Goal: Communication & Community: Answer question/provide support

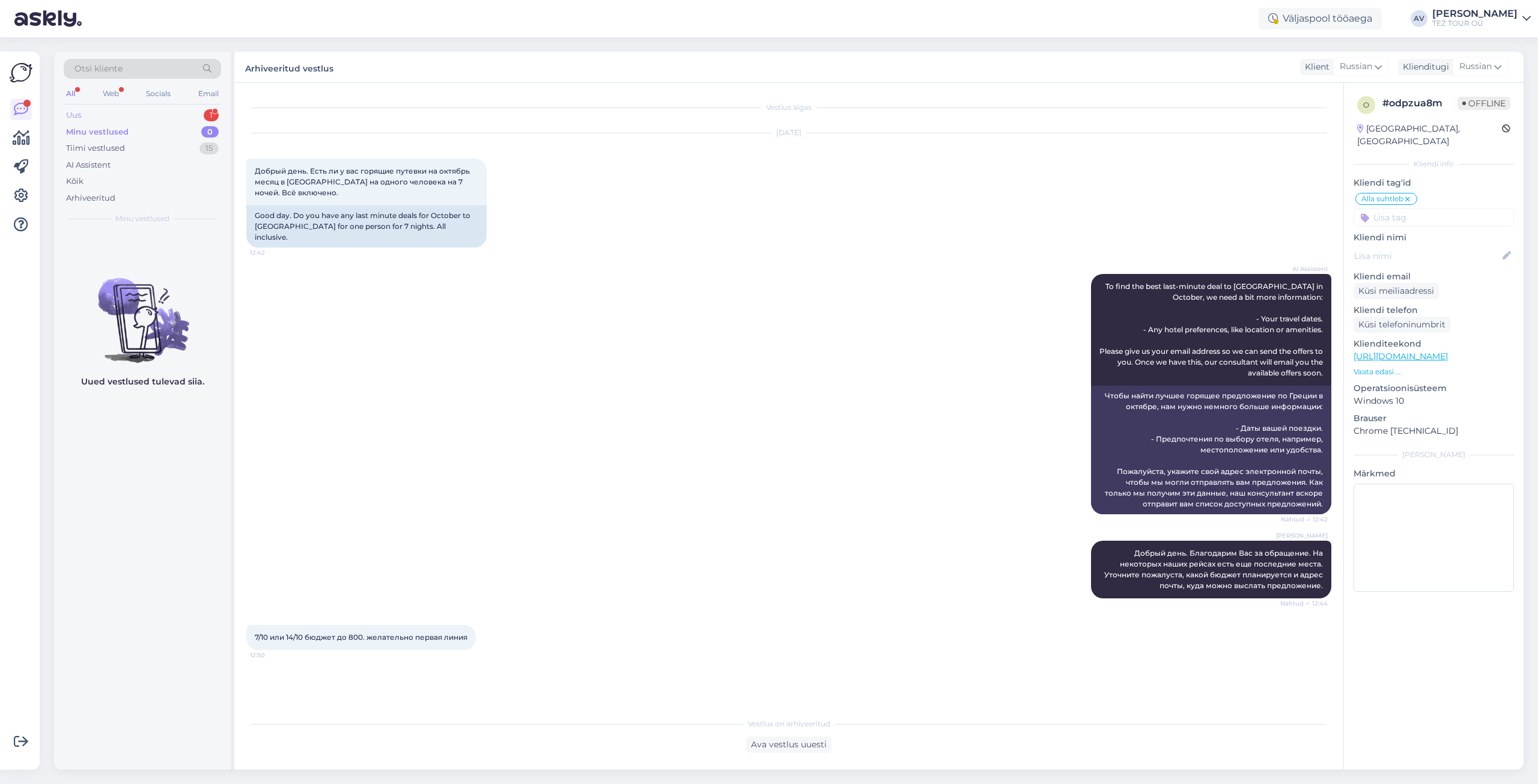
click at [113, 113] on div "Uus 1" at bounding box center [142, 115] width 157 height 17
click at [125, 254] on div "Получается еду я и она" at bounding box center [155, 255] width 137 height 11
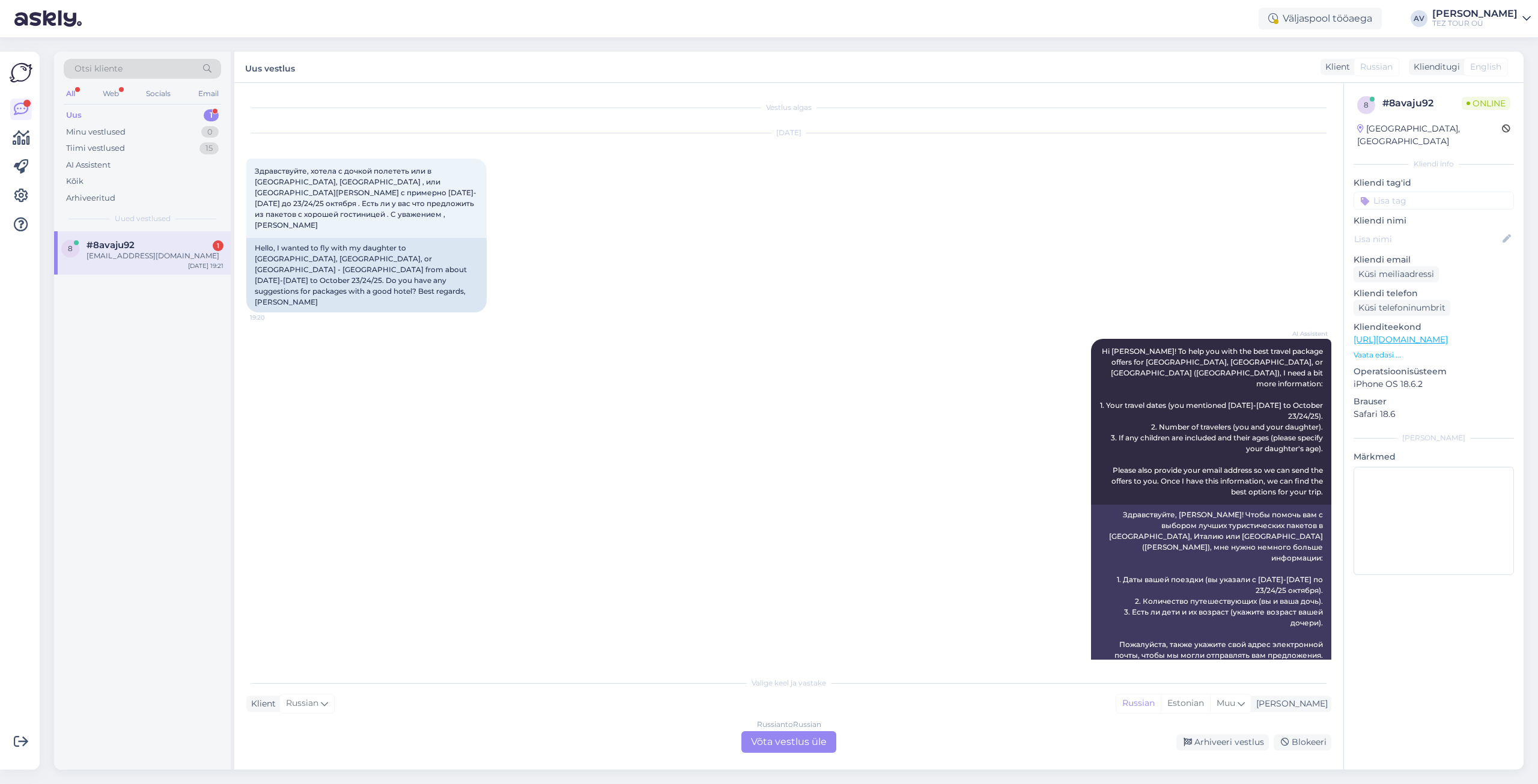
scroll to position [362, 0]
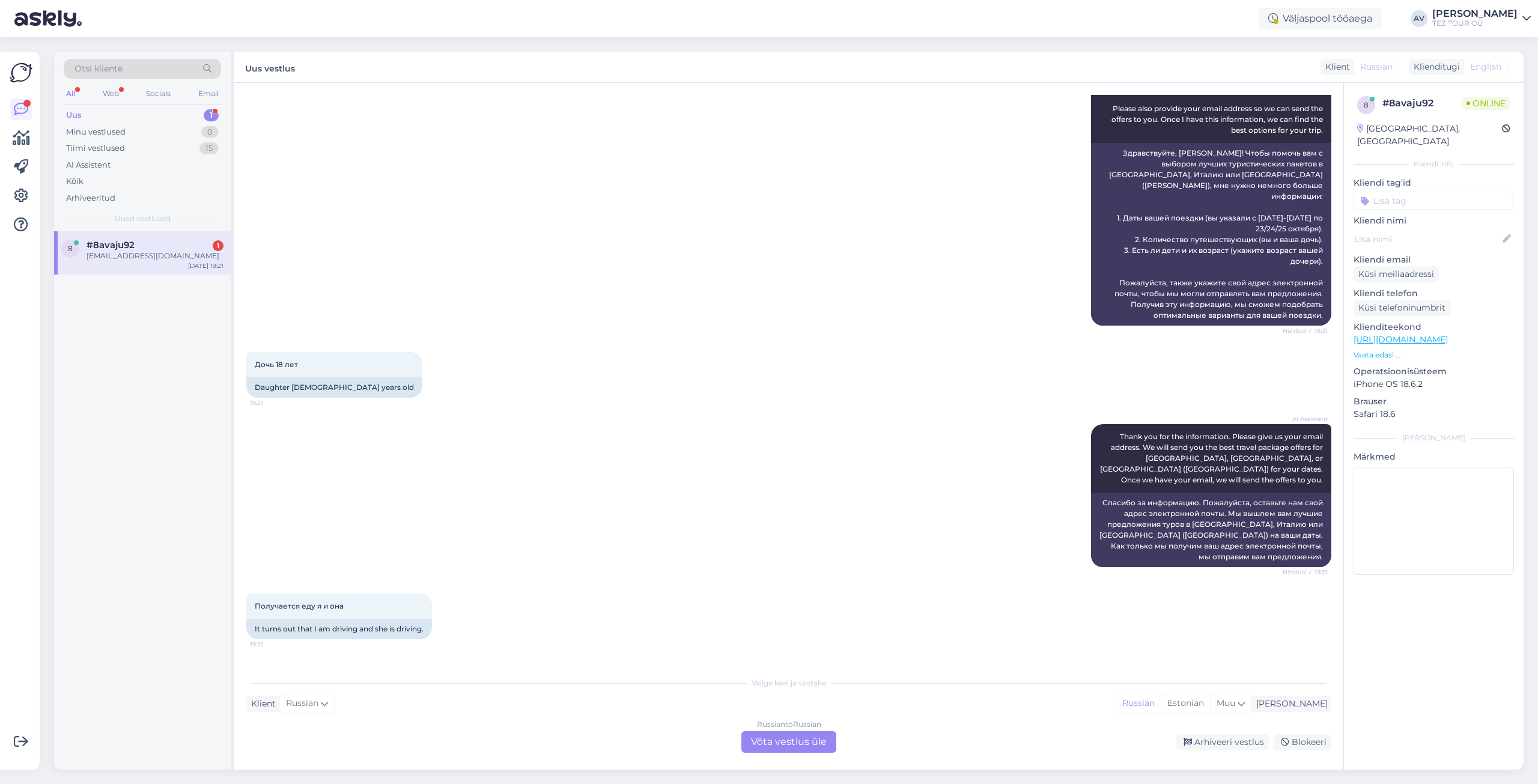
click at [804, 740] on div "Russian to Russian Võta vestlus üle" at bounding box center [788, 741] width 95 height 21
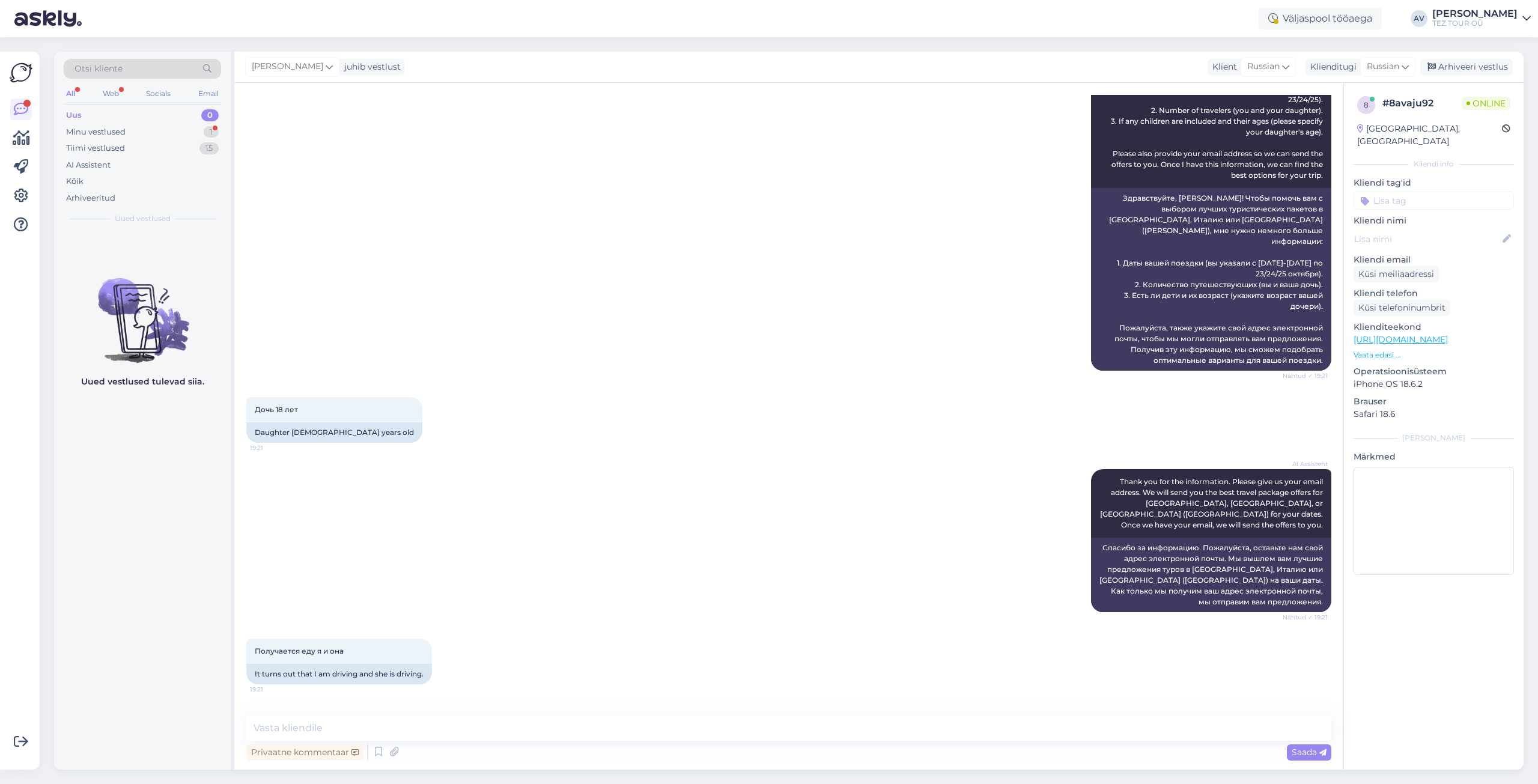
click at [1396, 192] on input at bounding box center [1433, 200] width 161 height 18
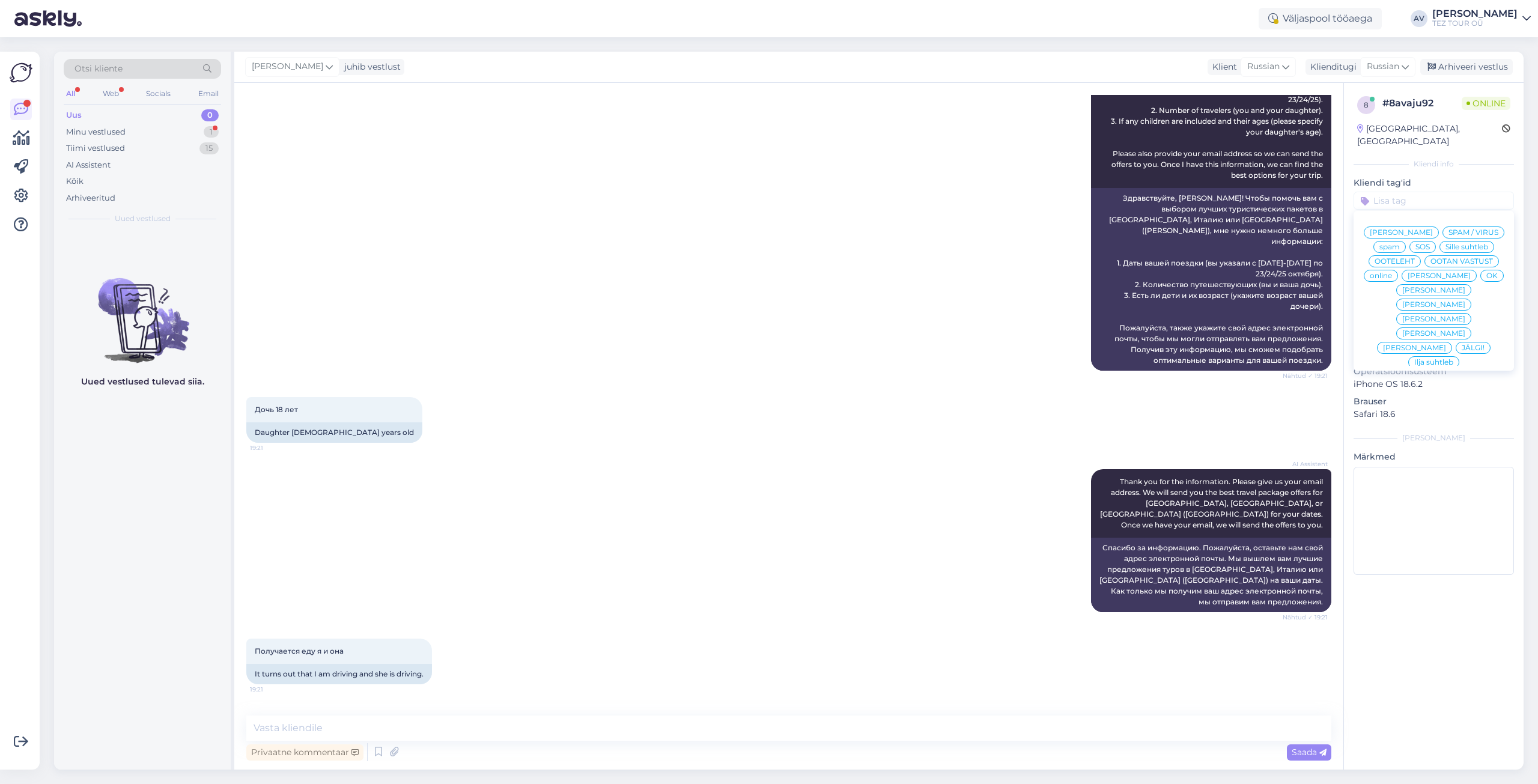
click at [1419, 445] on span "Alla suhtleb" at bounding box center [1433, 449] width 42 height 7
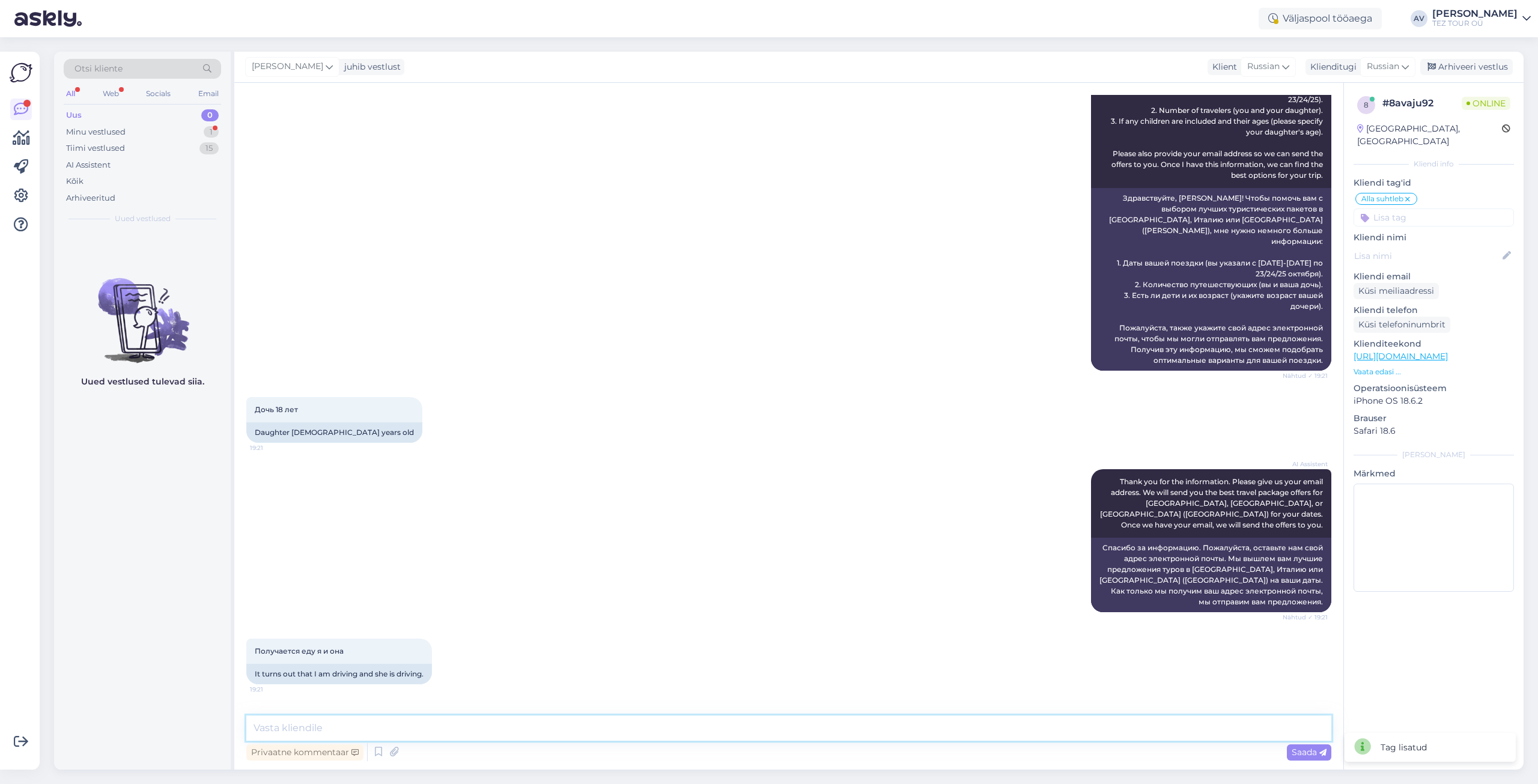
click at [1039, 726] on textarea at bounding box center [788, 727] width 1085 height 25
click at [337, 726] on textarea "Добрый день. Блгаоларим Вас за обращение и вышлем ответ на указанный адрес элек…" at bounding box center [788, 727] width 1085 height 25
click at [353, 726] on textarea "Добрый день. Благаоларим Вас за обращение и вышлем ответ на указанный адрес эле…" at bounding box center [788, 727] width 1085 height 25
click at [360, 726] on textarea "Добрый день. Благоларим Вас за обращение и вышлем ответ на указанный адрес элек…" at bounding box center [788, 727] width 1085 height 25
type textarea "Добрый день. Благодарим Вас за обращение и вышлем ответ на указанный адрес элек…"
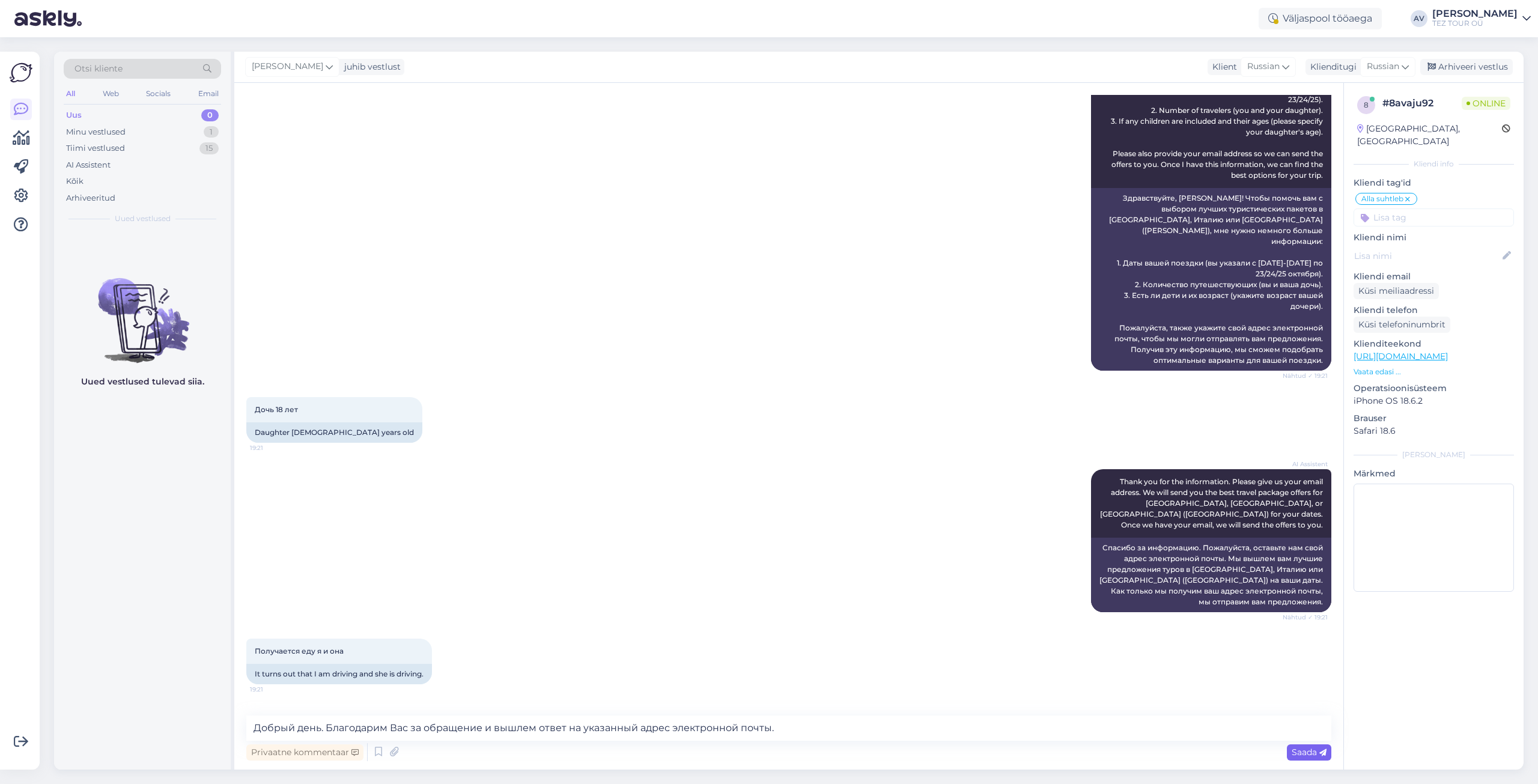
click at [1314, 751] on span "Saada" at bounding box center [1308, 751] width 35 height 11
